Goal: Entertainment & Leisure: Browse casually

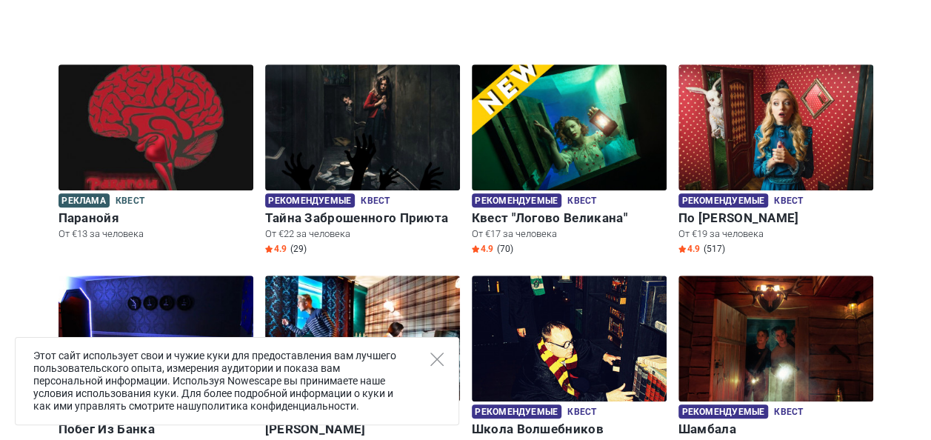
scroll to position [388, 0]
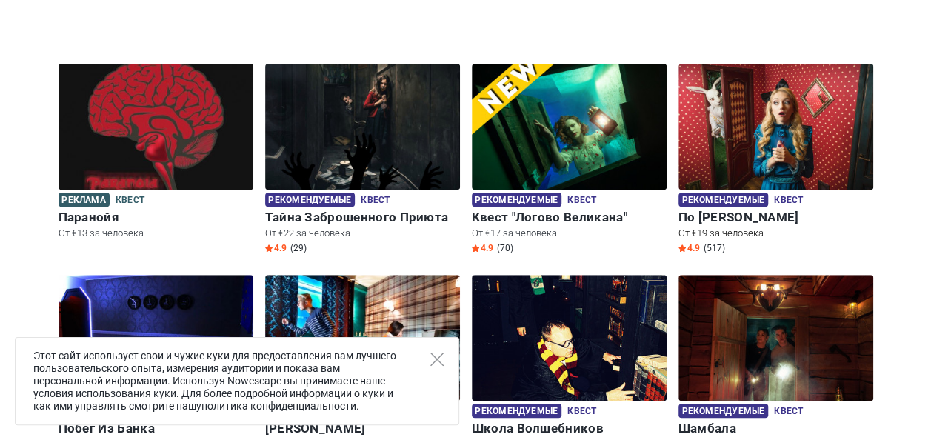
click at [715, 151] on img at bounding box center [775, 127] width 195 height 126
click at [761, 123] on img at bounding box center [775, 127] width 195 height 126
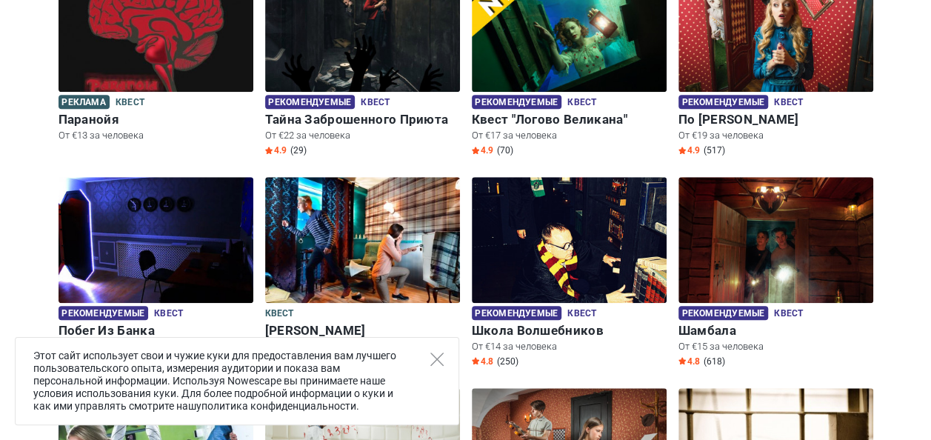
scroll to position [434, 0]
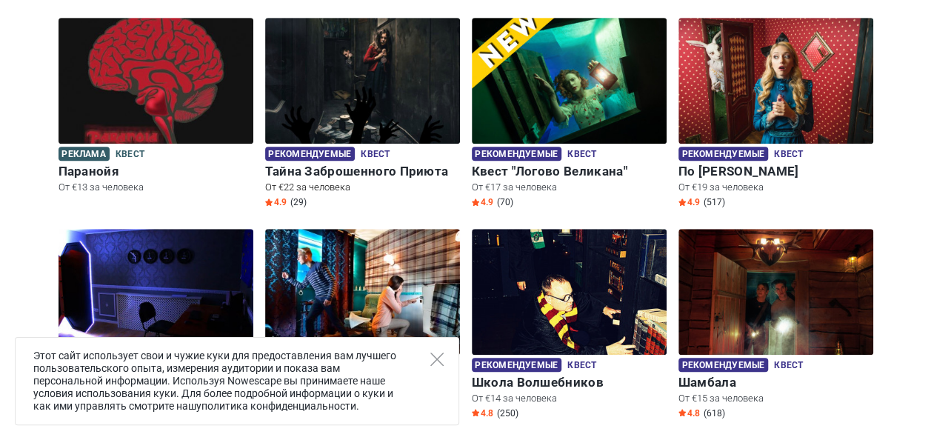
click at [372, 96] on img at bounding box center [362, 81] width 195 height 126
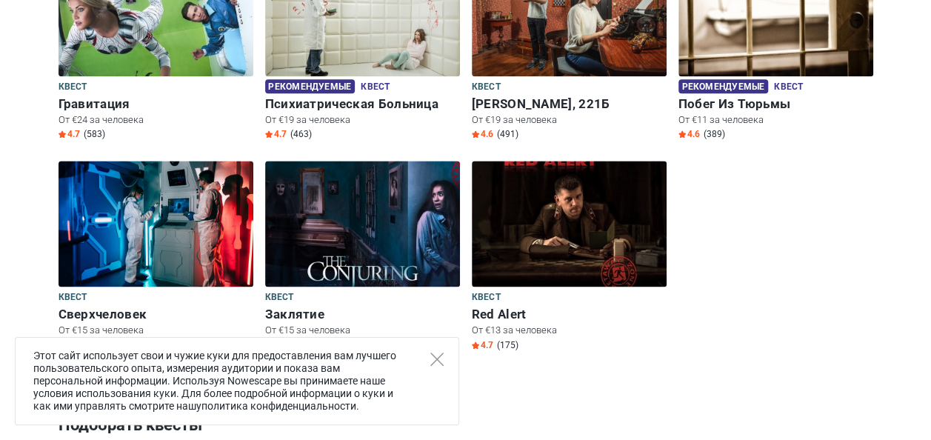
scroll to position [924, 0]
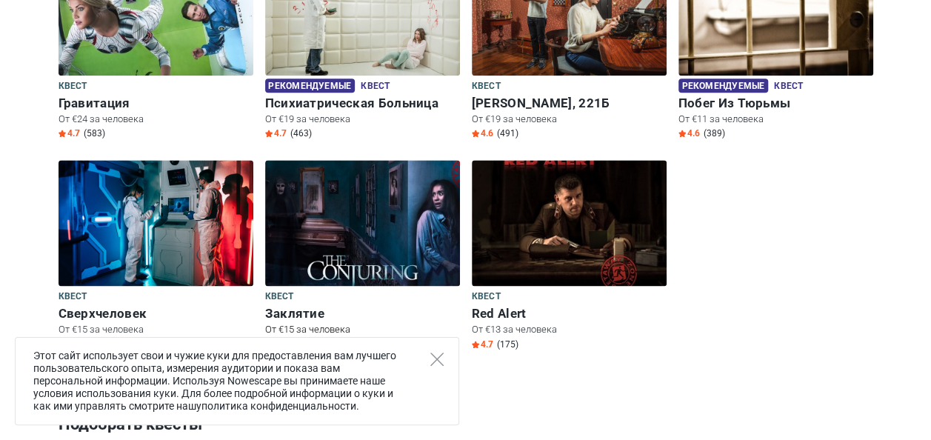
click at [355, 207] on img at bounding box center [362, 223] width 195 height 126
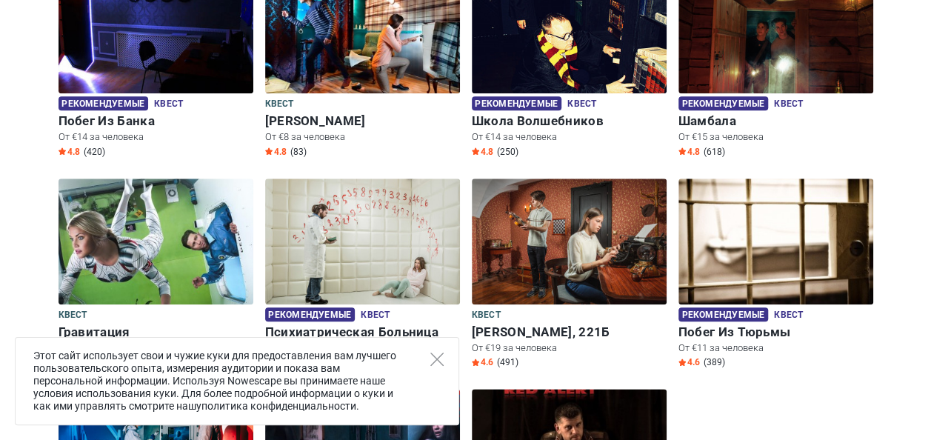
scroll to position [691, 0]
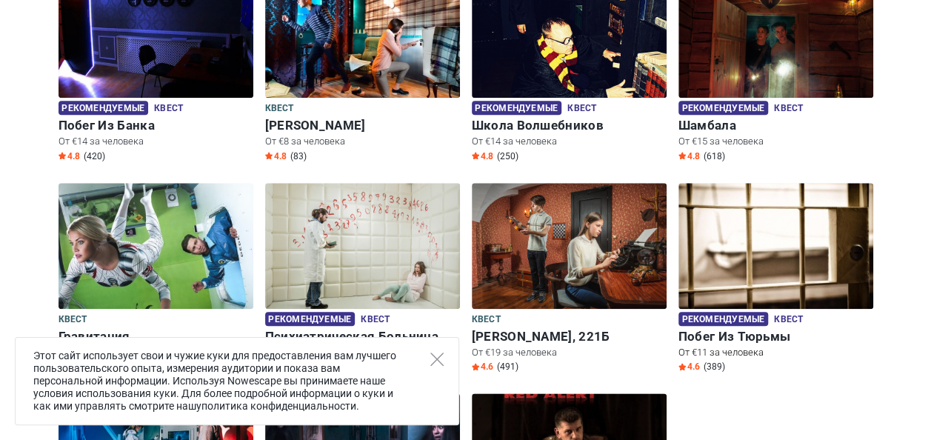
click at [755, 272] on img at bounding box center [775, 246] width 195 height 126
click at [367, 234] on img at bounding box center [362, 246] width 195 height 126
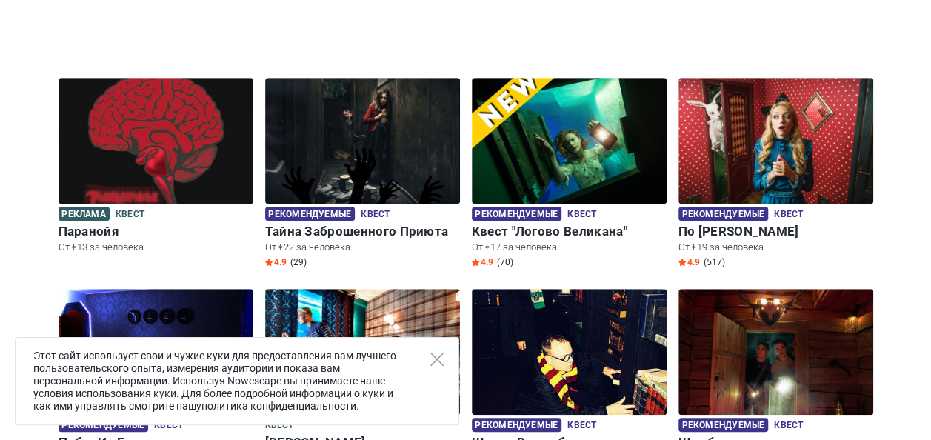
scroll to position [371, 0]
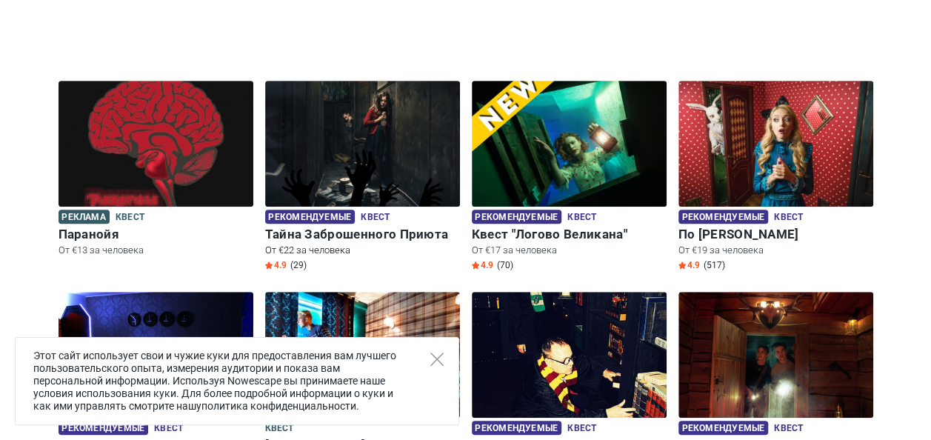
click at [372, 161] on img at bounding box center [362, 144] width 195 height 126
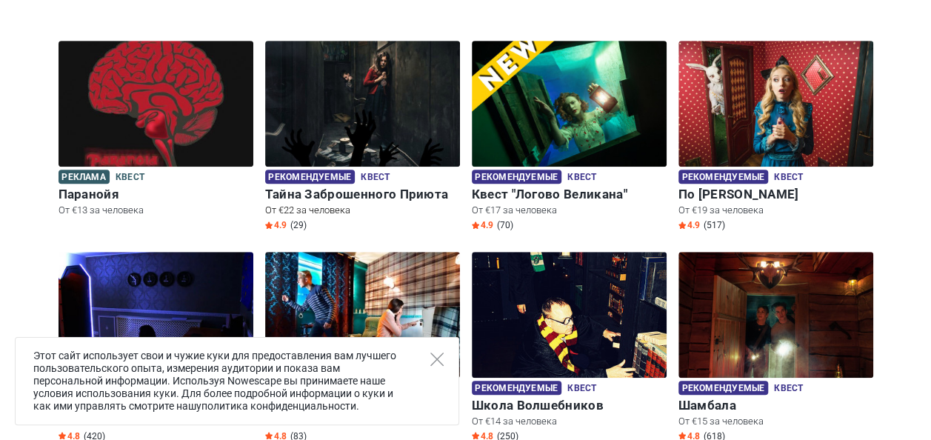
scroll to position [410, 0]
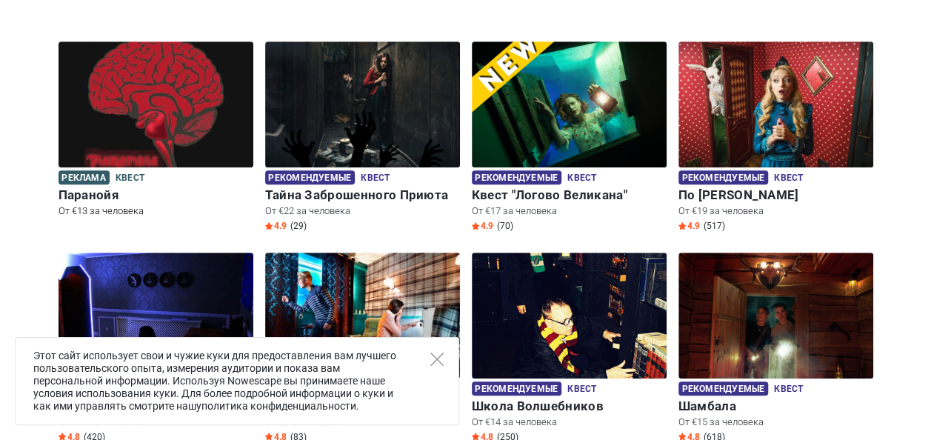
click at [139, 82] on img at bounding box center [156, 104] width 195 height 126
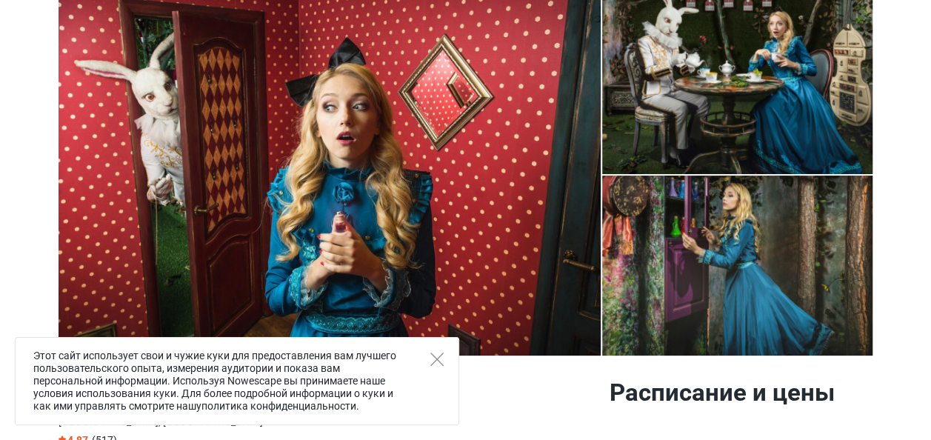
scroll to position [21, 0]
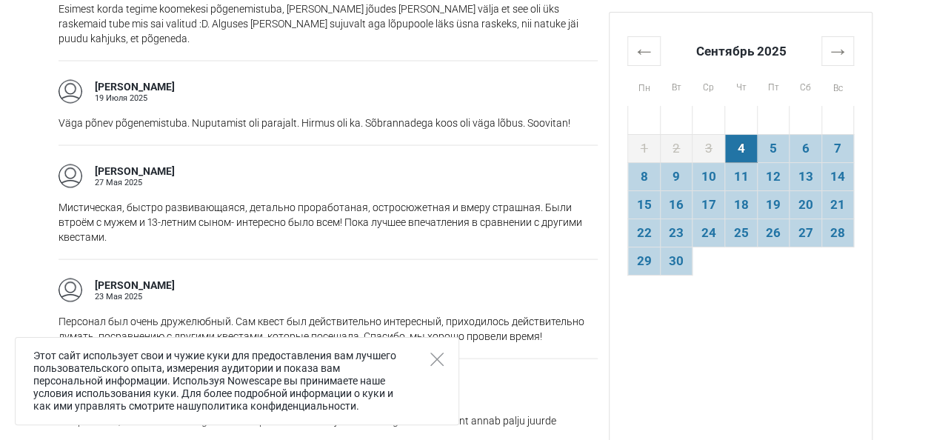
scroll to position [1416, 0]
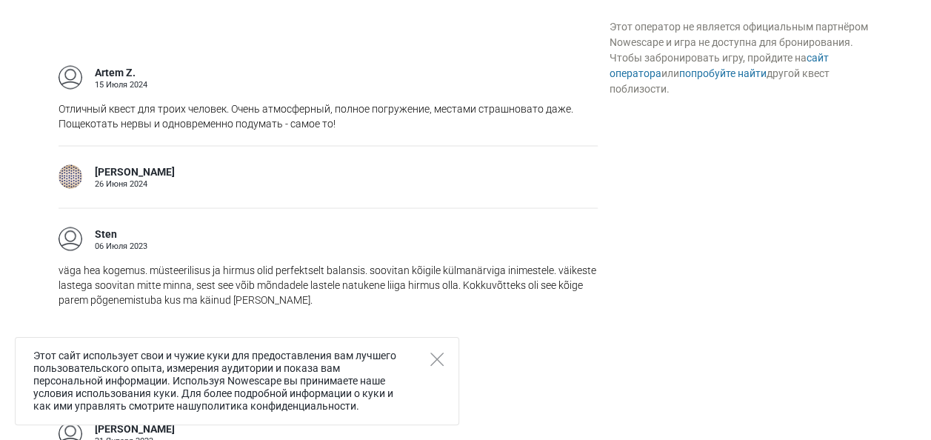
scroll to position [1502, 0]
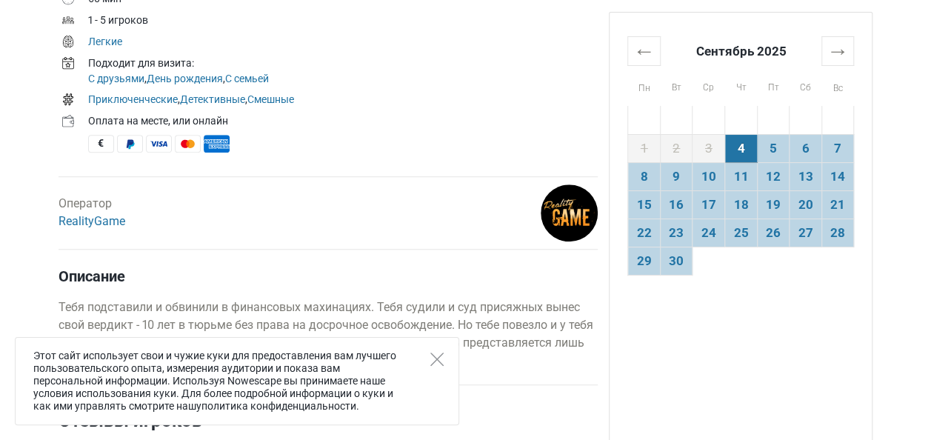
scroll to position [781, 0]
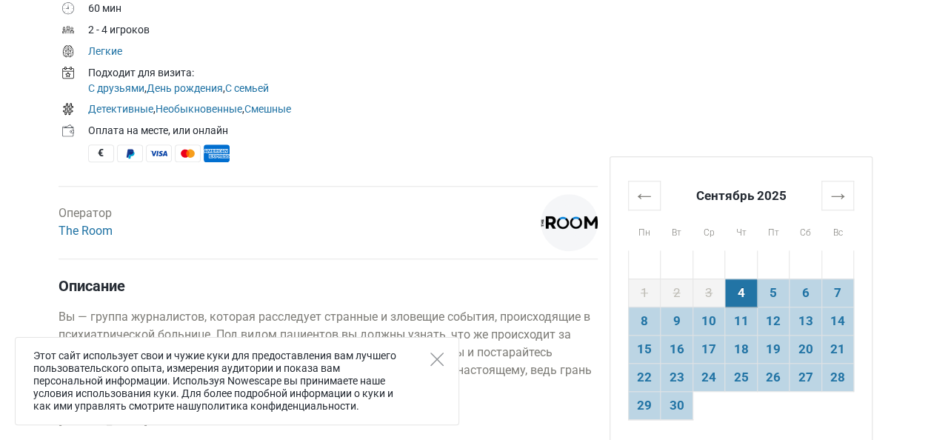
scroll to position [567, 0]
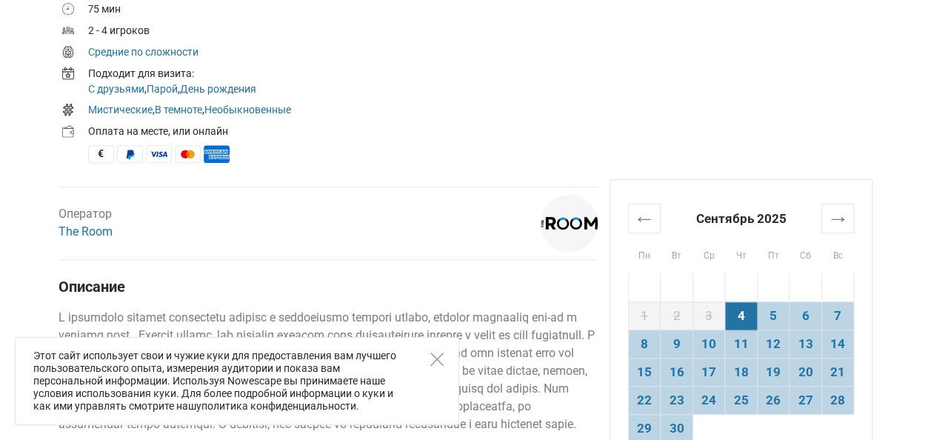
scroll to position [547, 0]
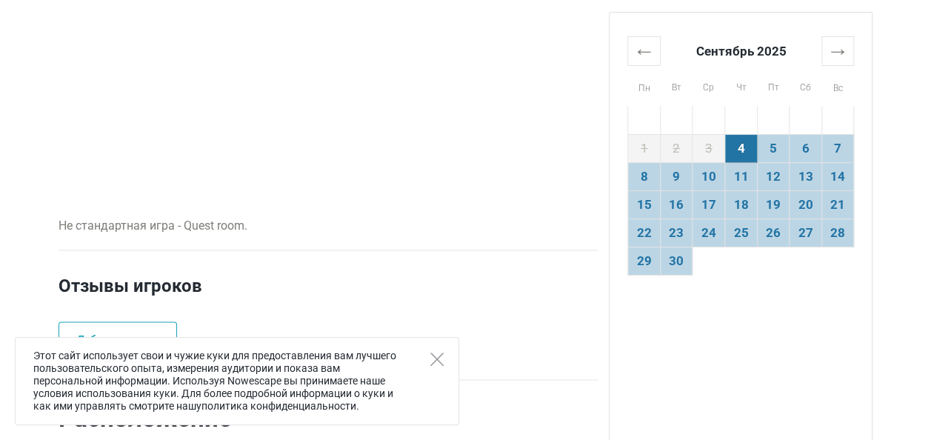
scroll to position [890, 0]
